Goal: Transaction & Acquisition: Purchase product/service

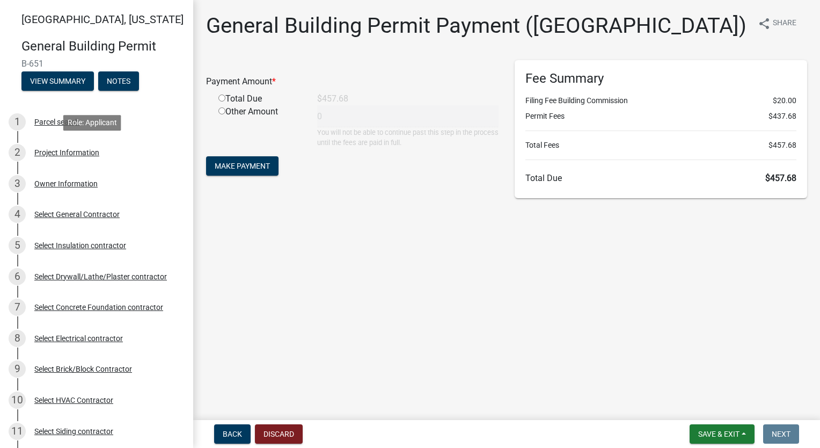
click at [75, 149] on div "Project Information" at bounding box center [66, 153] width 65 height 8
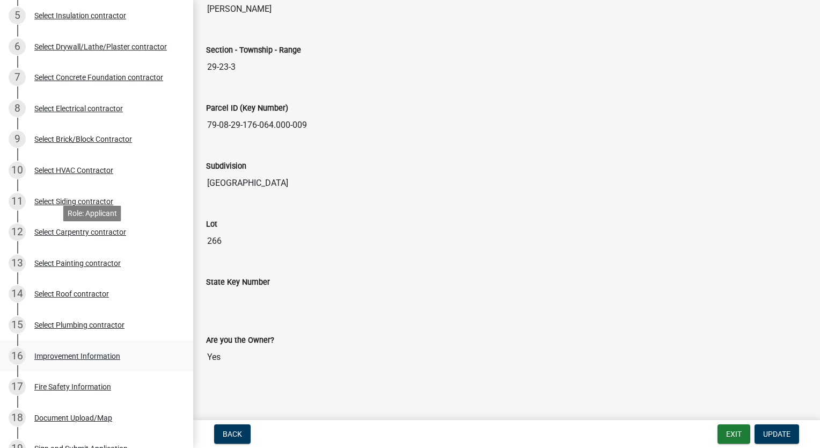
scroll to position [376, 0]
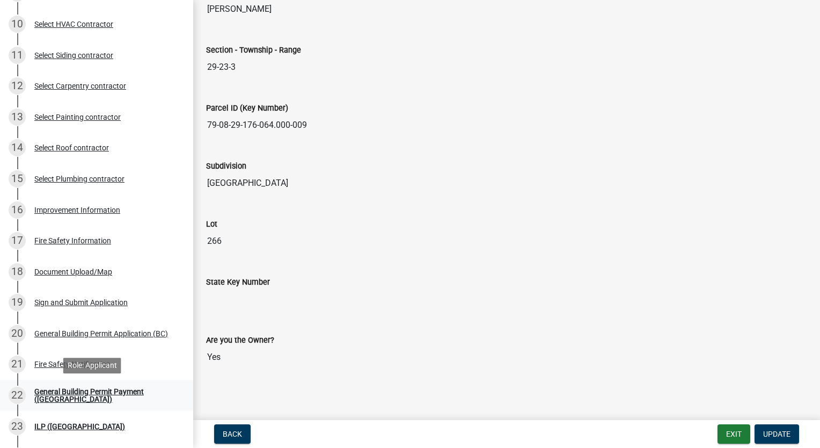
click at [84, 394] on div "General Building Permit Payment ([GEOGRAPHIC_DATA])" at bounding box center [105, 395] width 142 height 15
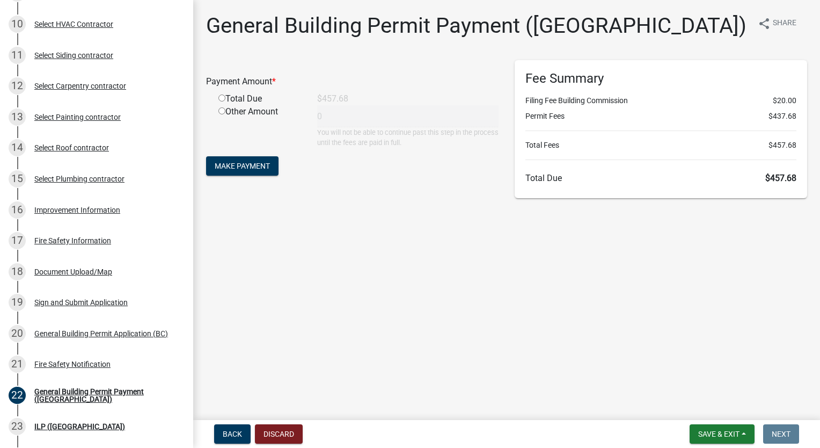
click at [223, 96] on input "radio" at bounding box center [222, 97] width 7 height 7
radio input "true"
type input "457.68"
click at [235, 163] on span "Make Payment" at bounding box center [242, 166] width 55 height 9
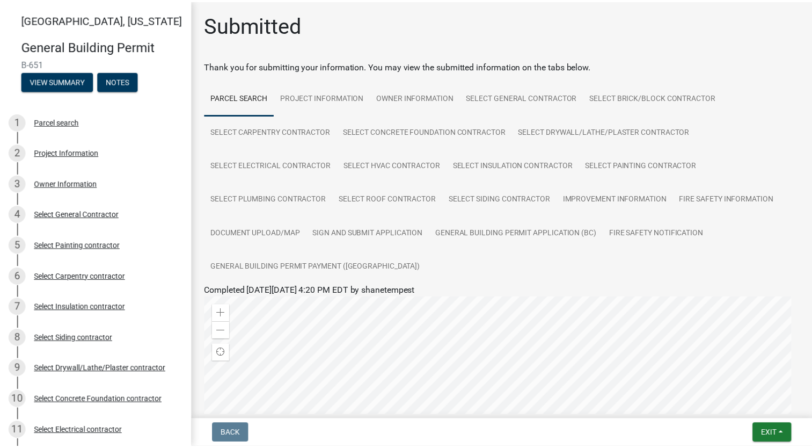
scroll to position [266, 0]
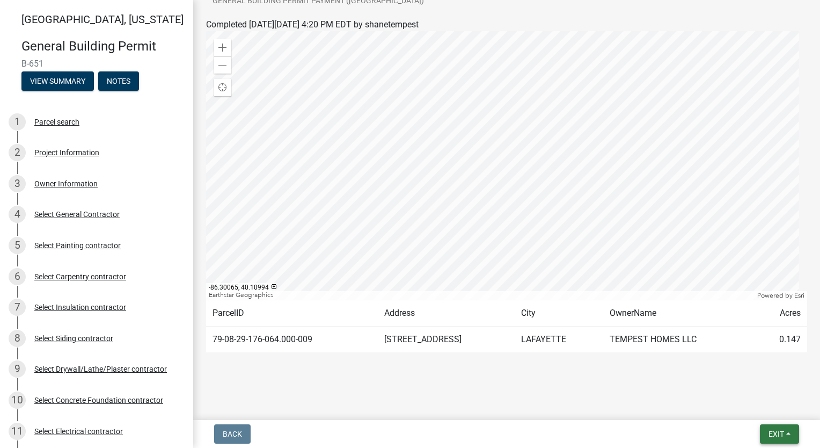
click at [770, 434] on span "Exit" at bounding box center [777, 434] width 16 height 9
click at [771, 410] on button "Save & Exit" at bounding box center [757, 406] width 86 height 26
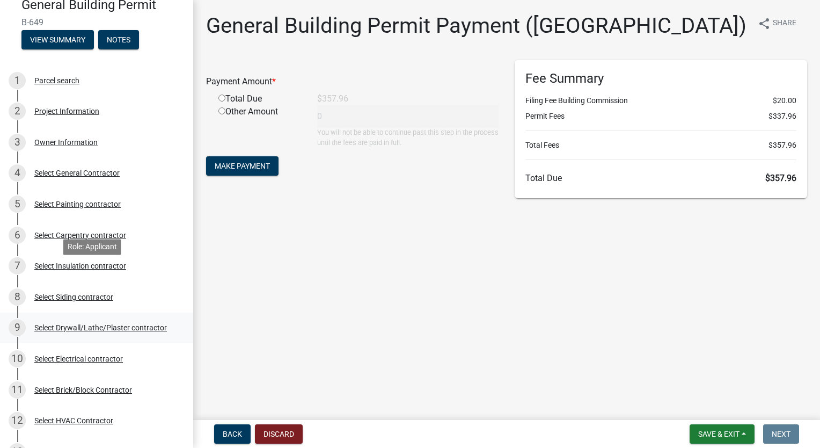
scroll to position [107, 0]
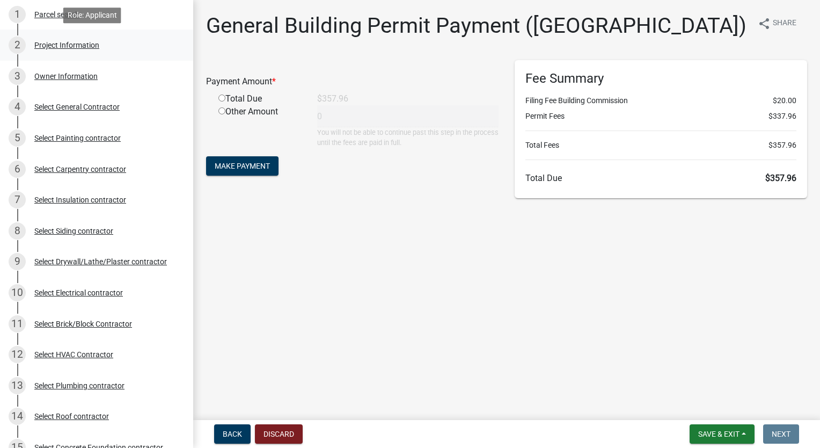
click at [63, 46] on div "Project Information" at bounding box center [66, 45] width 65 height 8
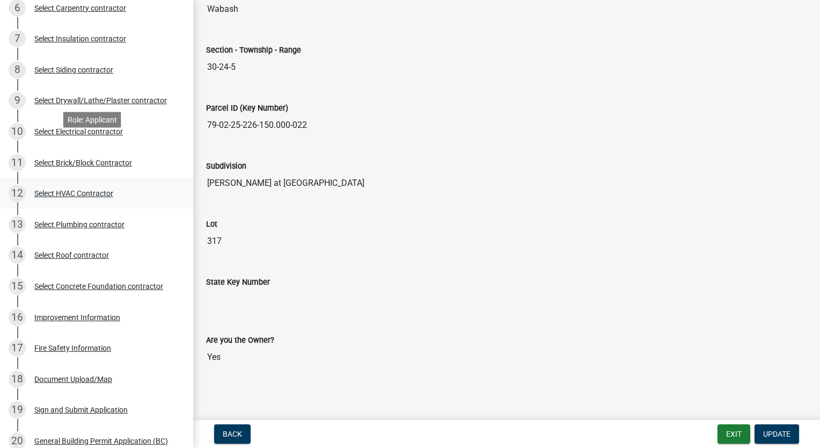
scroll to position [483, 0]
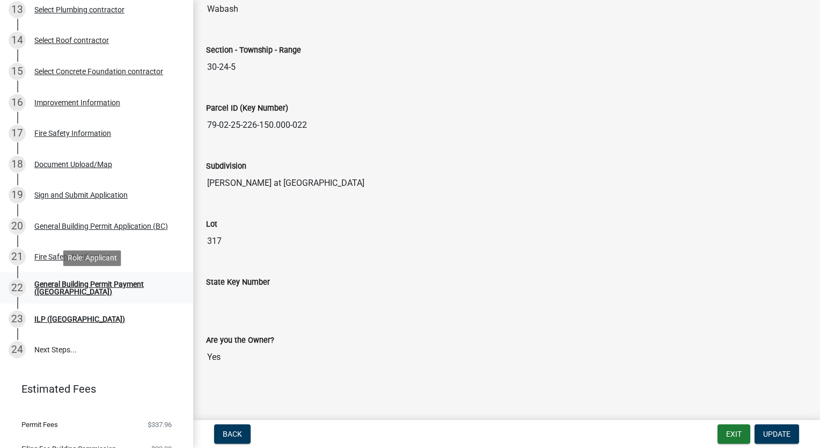
click at [84, 288] on div "General Building Permit Payment ([GEOGRAPHIC_DATA])" at bounding box center [105, 287] width 142 height 15
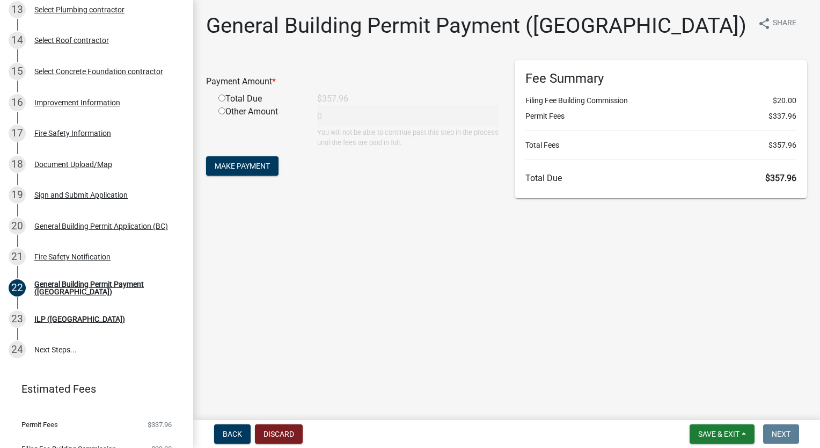
click at [222, 96] on input "radio" at bounding box center [222, 97] width 7 height 7
radio input "true"
type input "357.96"
click at [239, 163] on span "Make Payment" at bounding box center [242, 166] width 55 height 9
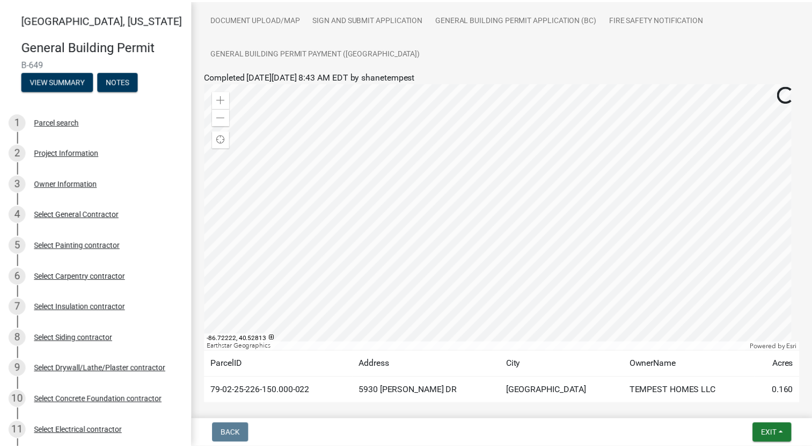
scroll to position [266, 0]
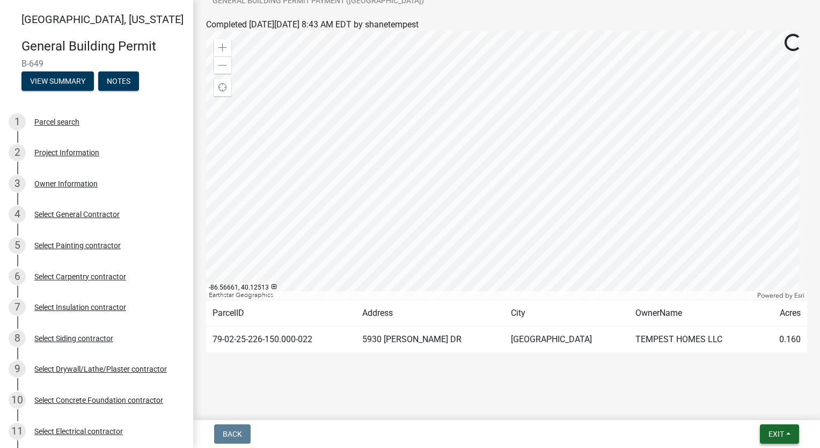
click at [769, 431] on span "Exit" at bounding box center [777, 434] width 16 height 9
click at [764, 405] on button "Save & Exit" at bounding box center [757, 406] width 86 height 26
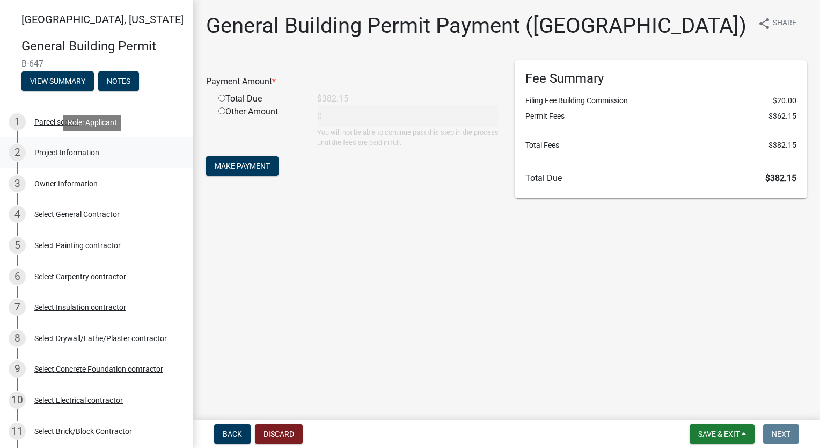
click at [86, 158] on div "2 Project Information" at bounding box center [93, 152] width 168 height 17
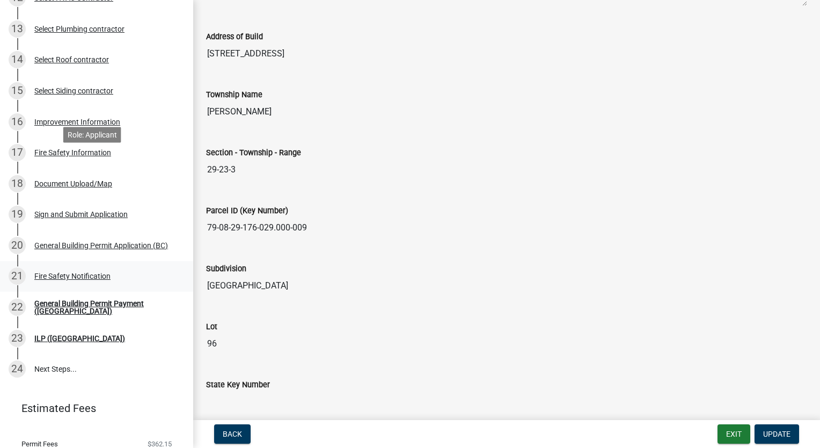
scroll to position [483, 0]
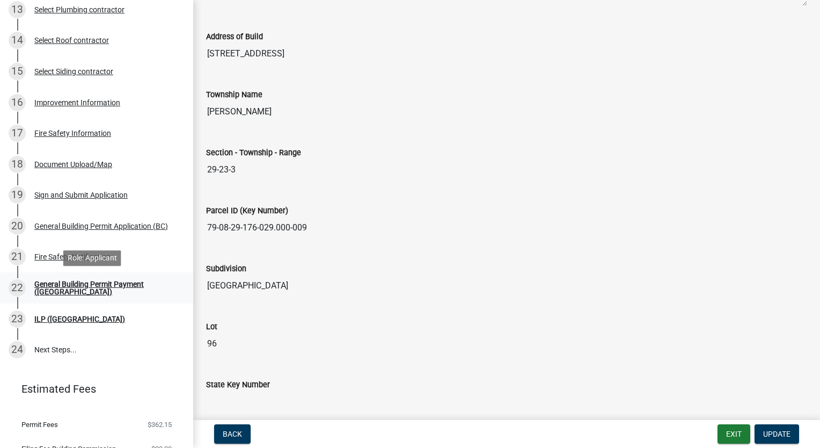
click at [111, 285] on div "General Building Permit Payment ([GEOGRAPHIC_DATA])" at bounding box center [105, 287] width 142 height 15
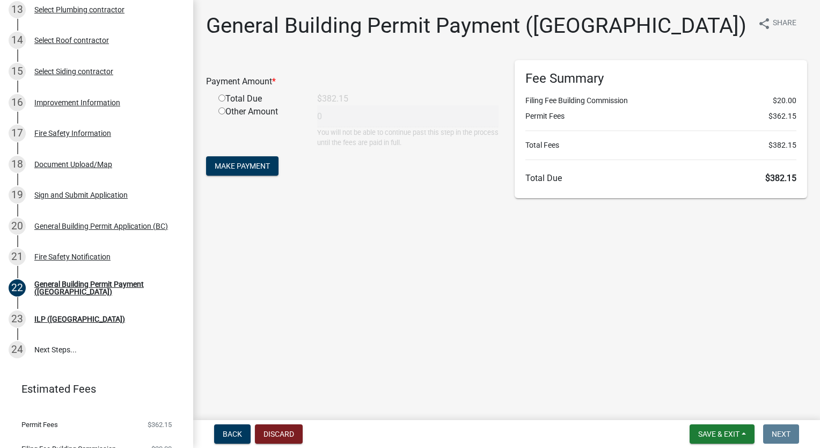
click at [219, 100] on input "radio" at bounding box center [222, 97] width 7 height 7
radio input "true"
type input "382.15"
click at [234, 170] on button "Make Payment" at bounding box center [242, 165] width 72 height 19
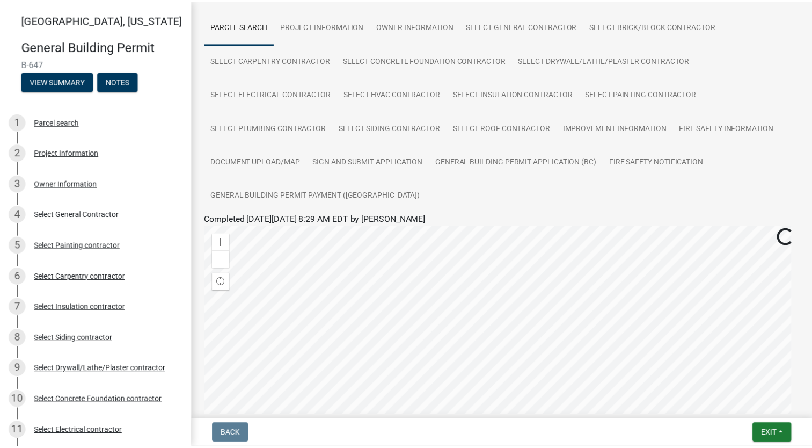
scroll to position [266, 0]
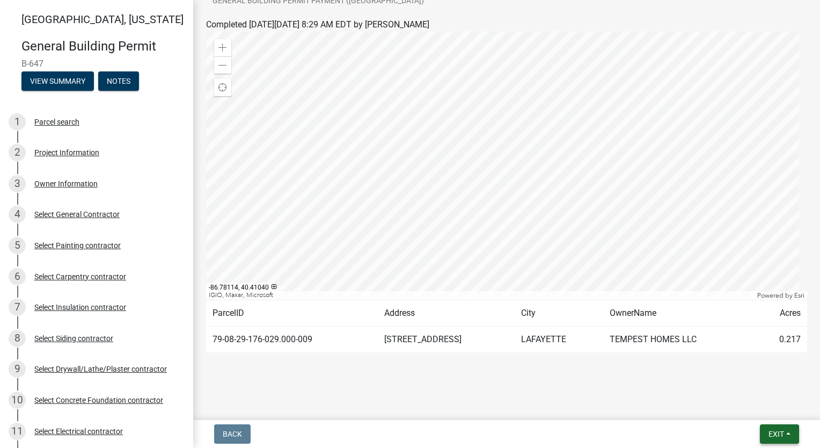
click at [775, 433] on span "Exit" at bounding box center [777, 434] width 16 height 9
click at [770, 411] on button "Save & Exit" at bounding box center [757, 406] width 86 height 26
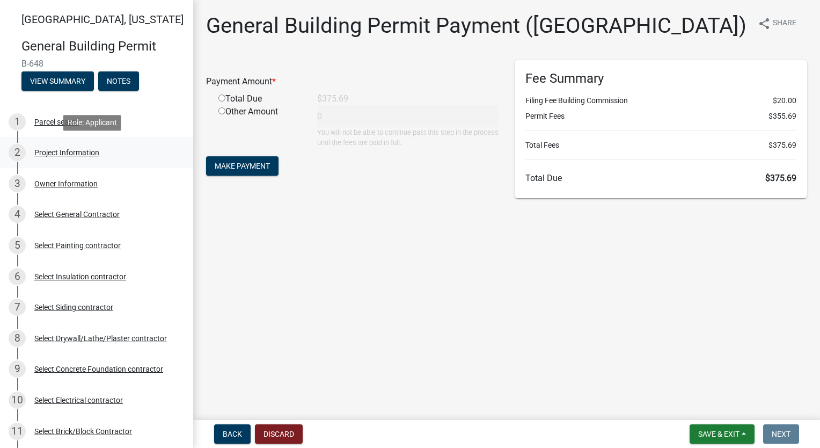
click at [58, 152] on div "Project Information" at bounding box center [66, 153] width 65 height 8
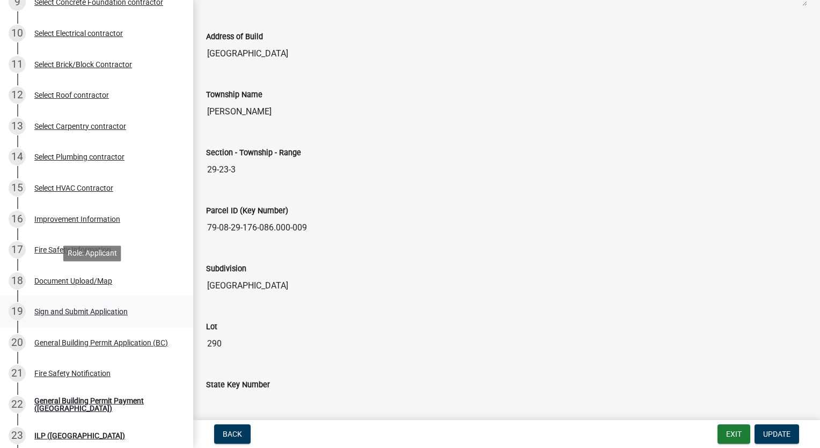
scroll to position [430, 0]
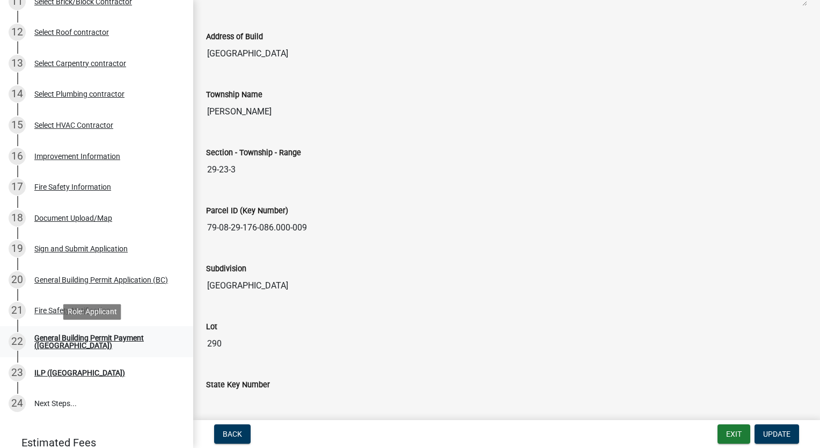
click at [102, 339] on div "General Building Permit Payment ([GEOGRAPHIC_DATA])" at bounding box center [105, 341] width 142 height 15
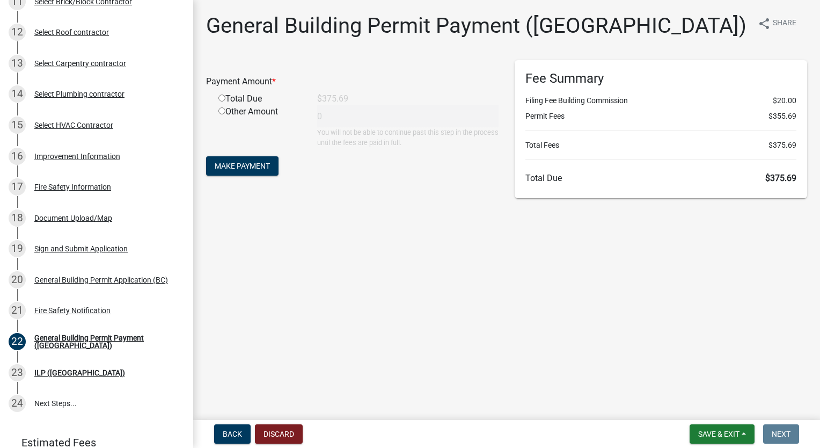
click at [220, 100] on input "radio" at bounding box center [222, 97] width 7 height 7
radio input "true"
type input "375.69"
click at [267, 165] on span "Make Payment" at bounding box center [242, 166] width 55 height 9
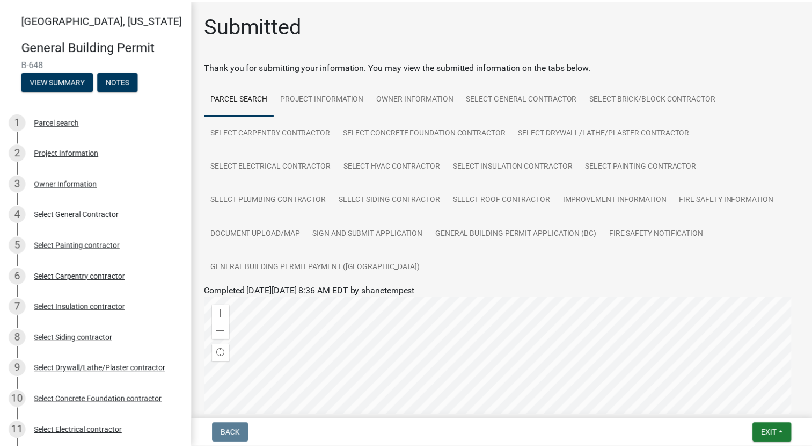
scroll to position [266, 0]
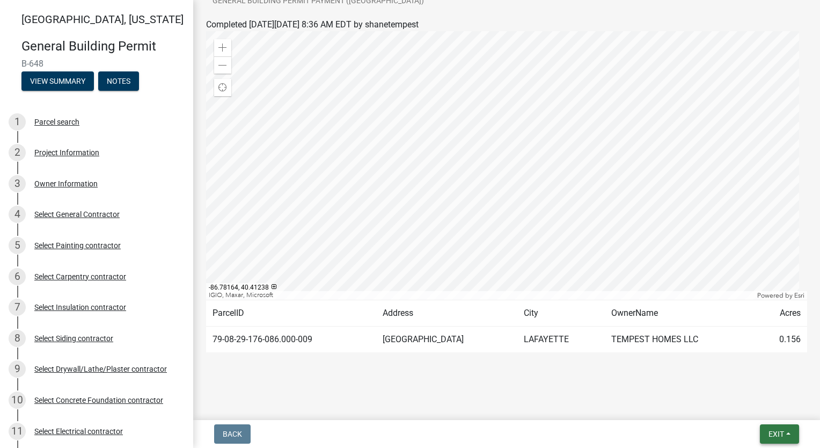
click at [770, 430] on span "Exit" at bounding box center [777, 434] width 16 height 9
click at [769, 409] on button "Save & Exit" at bounding box center [757, 406] width 86 height 26
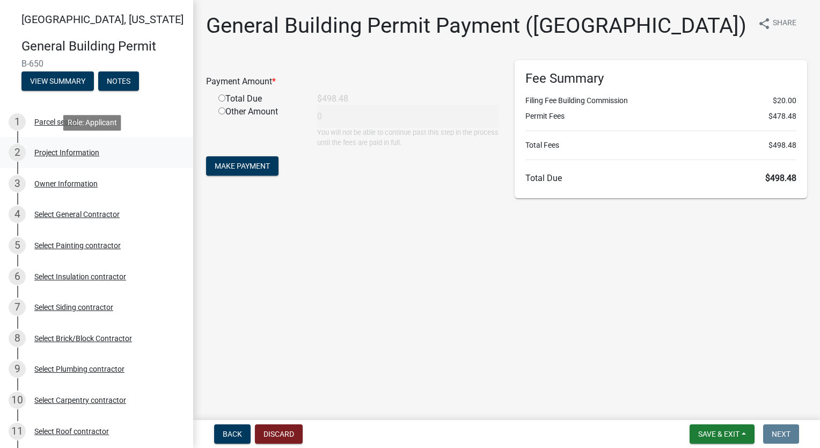
click at [60, 149] on div "Project Information" at bounding box center [66, 153] width 65 height 8
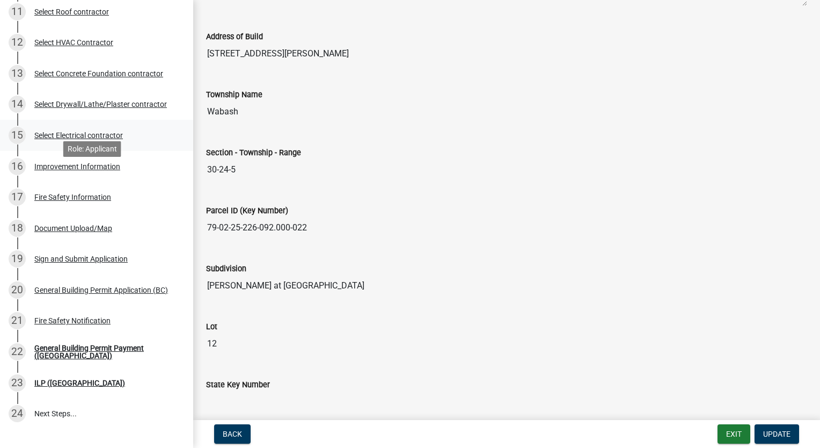
scroll to position [483, 0]
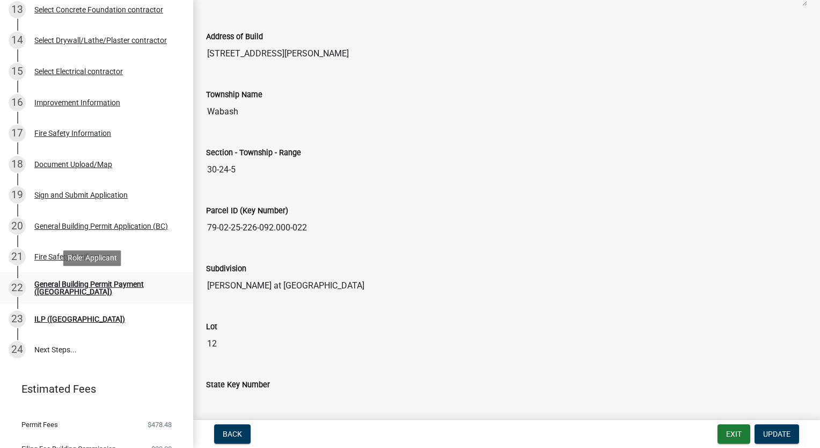
click at [104, 285] on div "General Building Permit Payment ([GEOGRAPHIC_DATA])" at bounding box center [105, 287] width 142 height 15
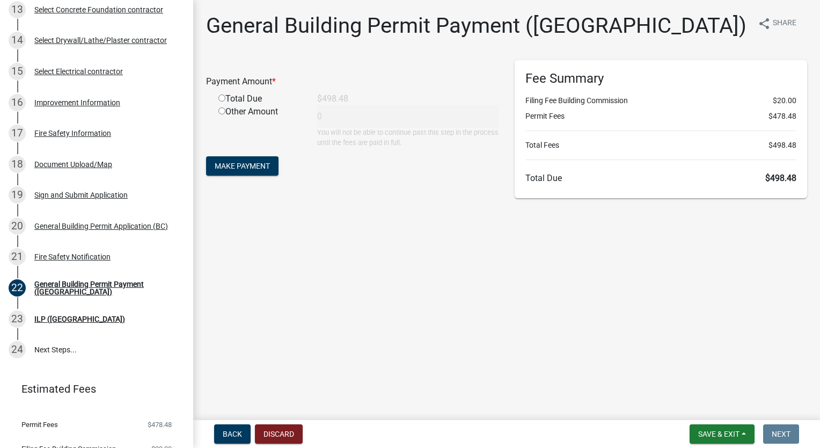
click at [226, 97] on div "Total Due" at bounding box center [259, 98] width 99 height 13
click at [221, 97] on input "radio" at bounding box center [222, 97] width 7 height 7
radio input "true"
type input "498.48"
click at [234, 168] on span "Make Payment" at bounding box center [242, 166] width 55 height 9
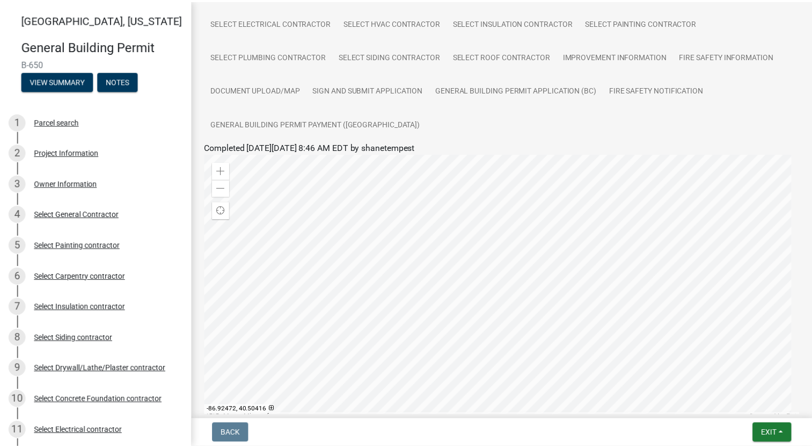
scroll to position [266, 0]
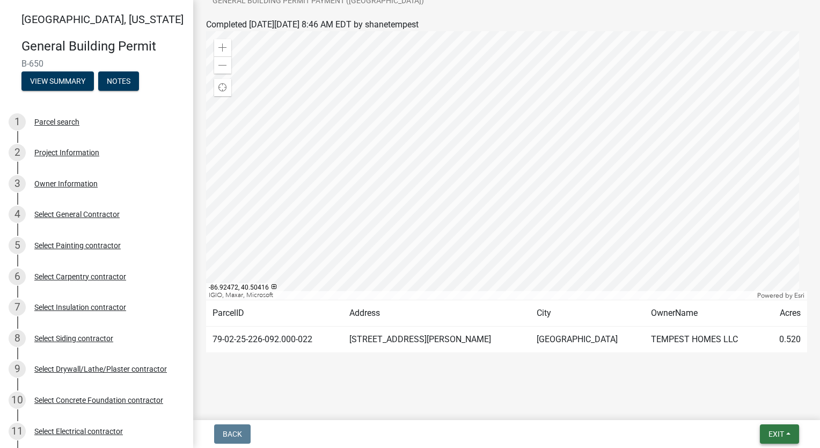
click at [777, 433] on span "Exit" at bounding box center [777, 434] width 16 height 9
click at [762, 402] on button "Save & Exit" at bounding box center [757, 406] width 86 height 26
